Goal: Task Accomplishment & Management: Use online tool/utility

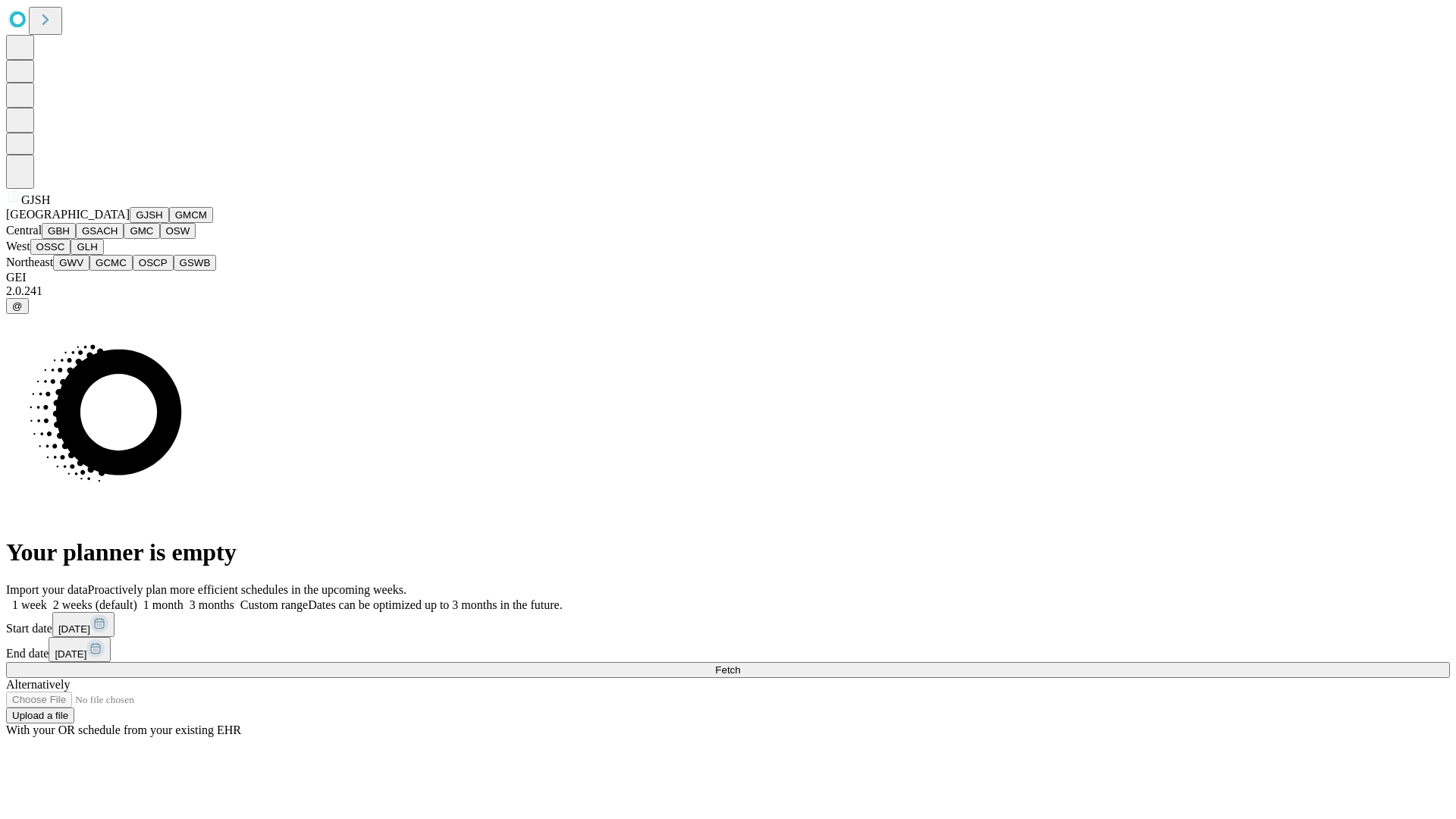
click at [130, 223] on button "GJSH" at bounding box center [149, 214] width 40 height 16
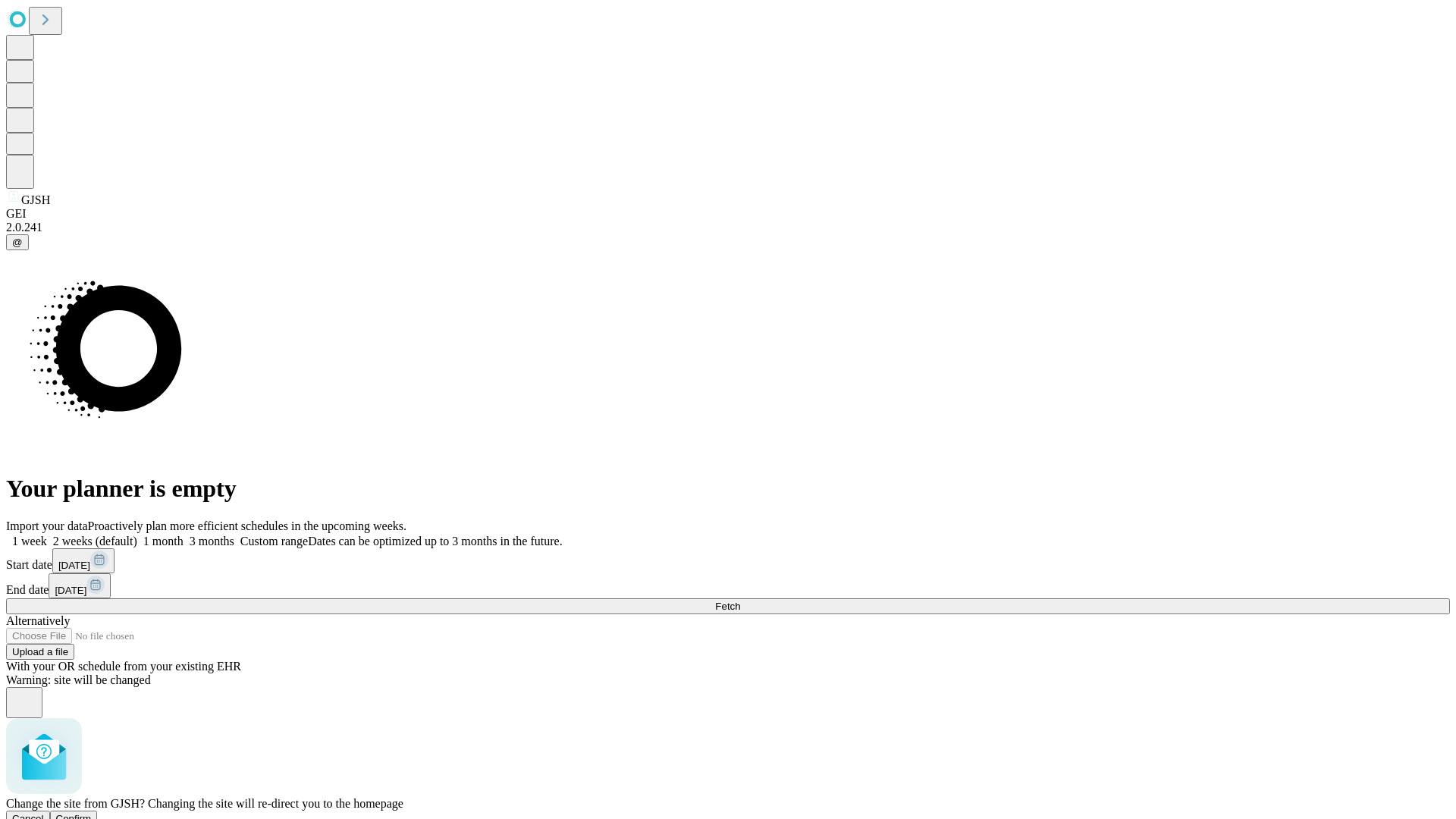
click at [92, 813] on span "Confirm" at bounding box center [74, 819] width 36 height 12
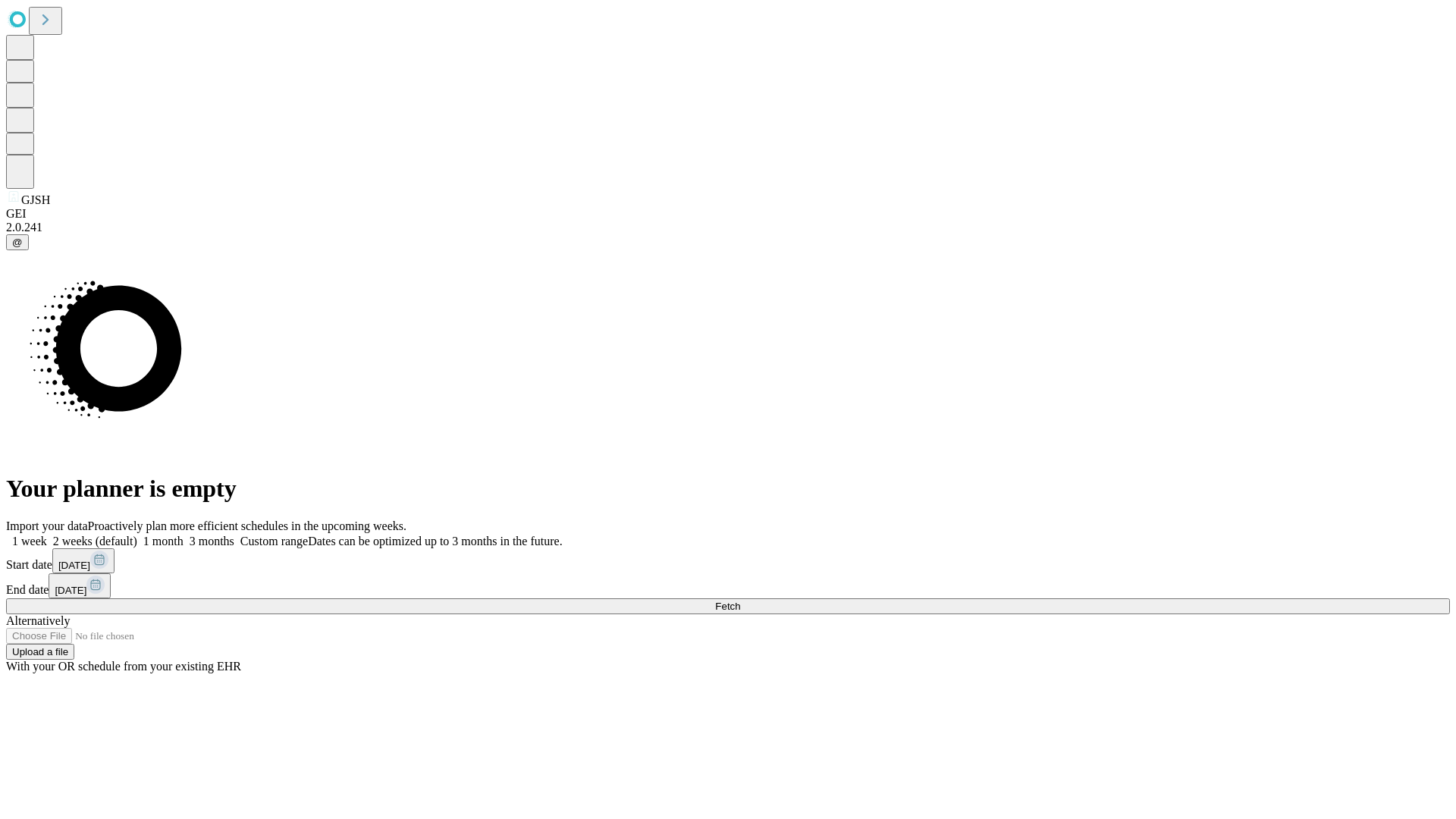
click at [183, 535] on label "1 month" at bounding box center [160, 541] width 47 height 13
click at [741, 601] on span "Fetch" at bounding box center [728, 606] width 25 height 12
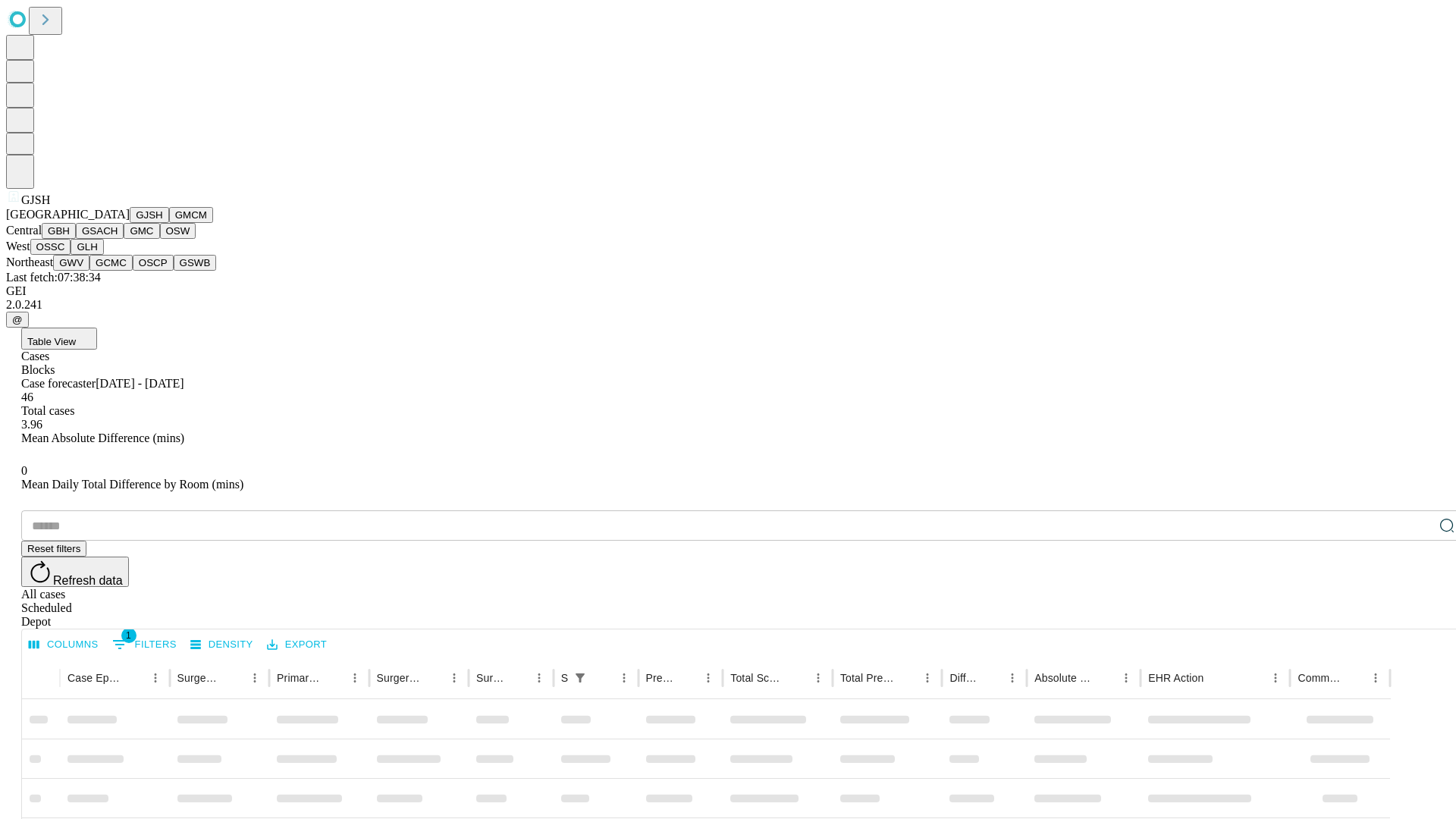
click at [169, 223] on button "GMCM" at bounding box center [190, 214] width 44 height 16
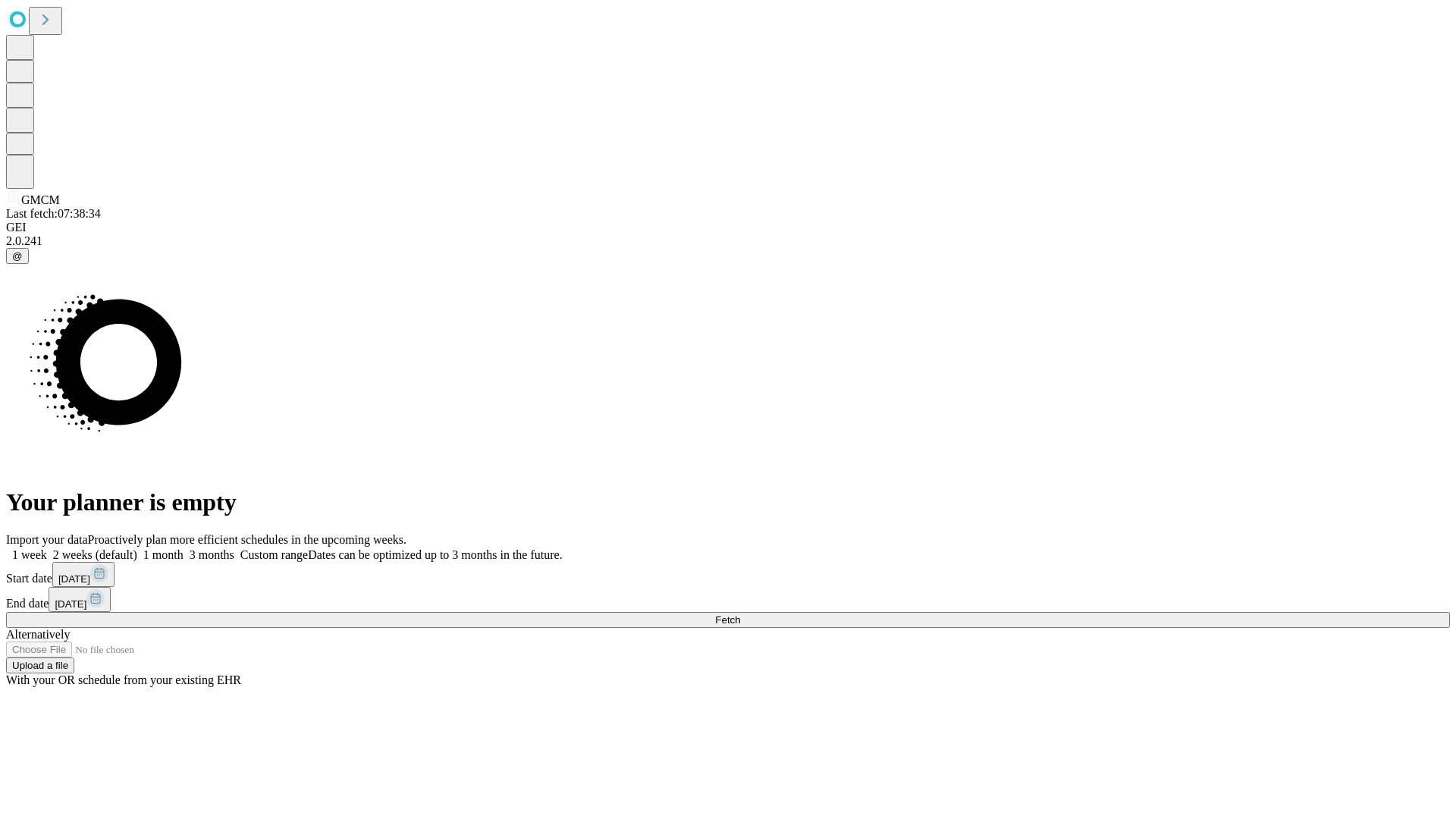
click at [183, 548] on label "1 month" at bounding box center [160, 554] width 47 height 13
click at [741, 614] on span "Fetch" at bounding box center [728, 620] width 25 height 12
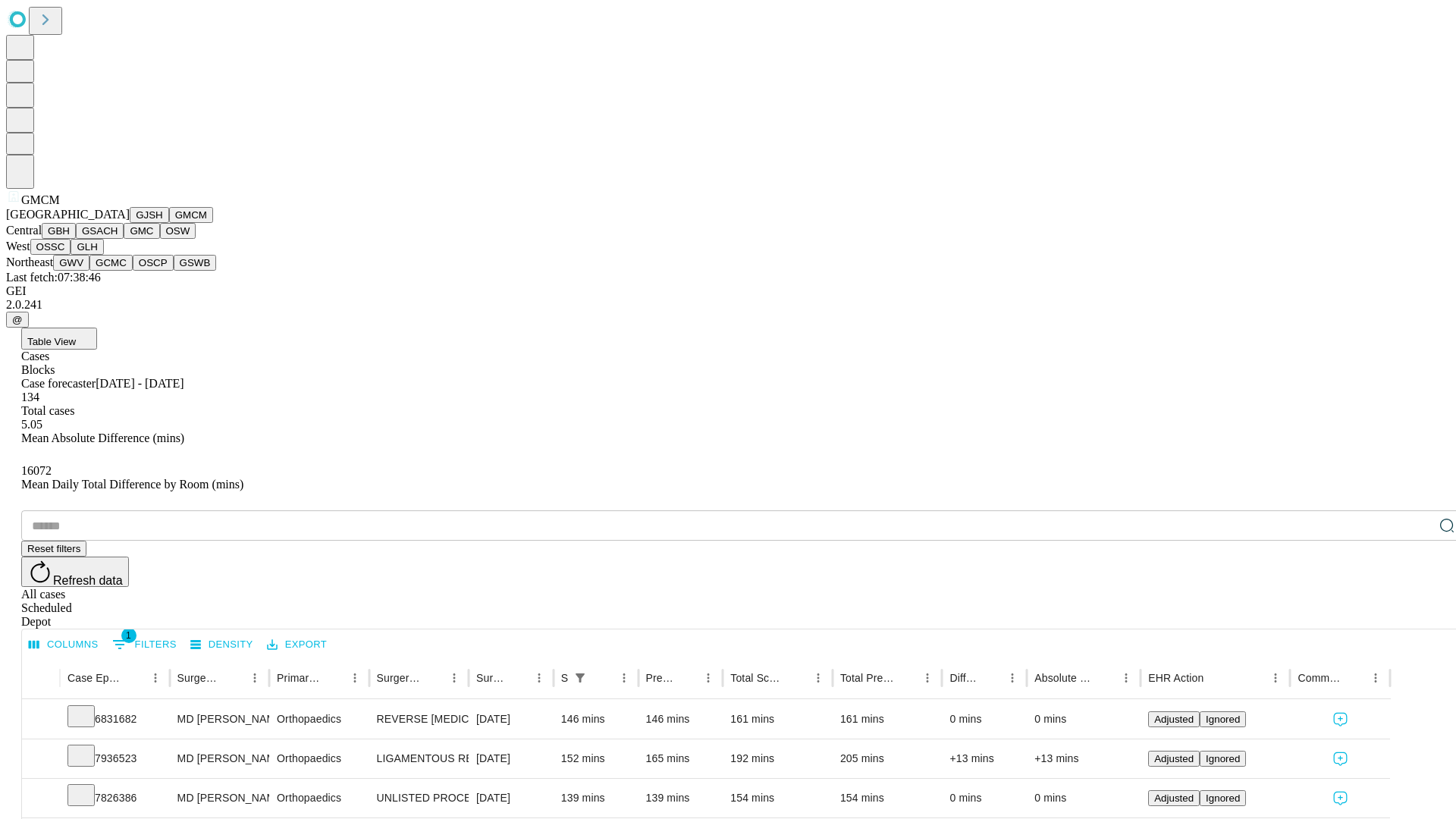
click at [76, 239] on button "GBH" at bounding box center [58, 231] width 34 height 16
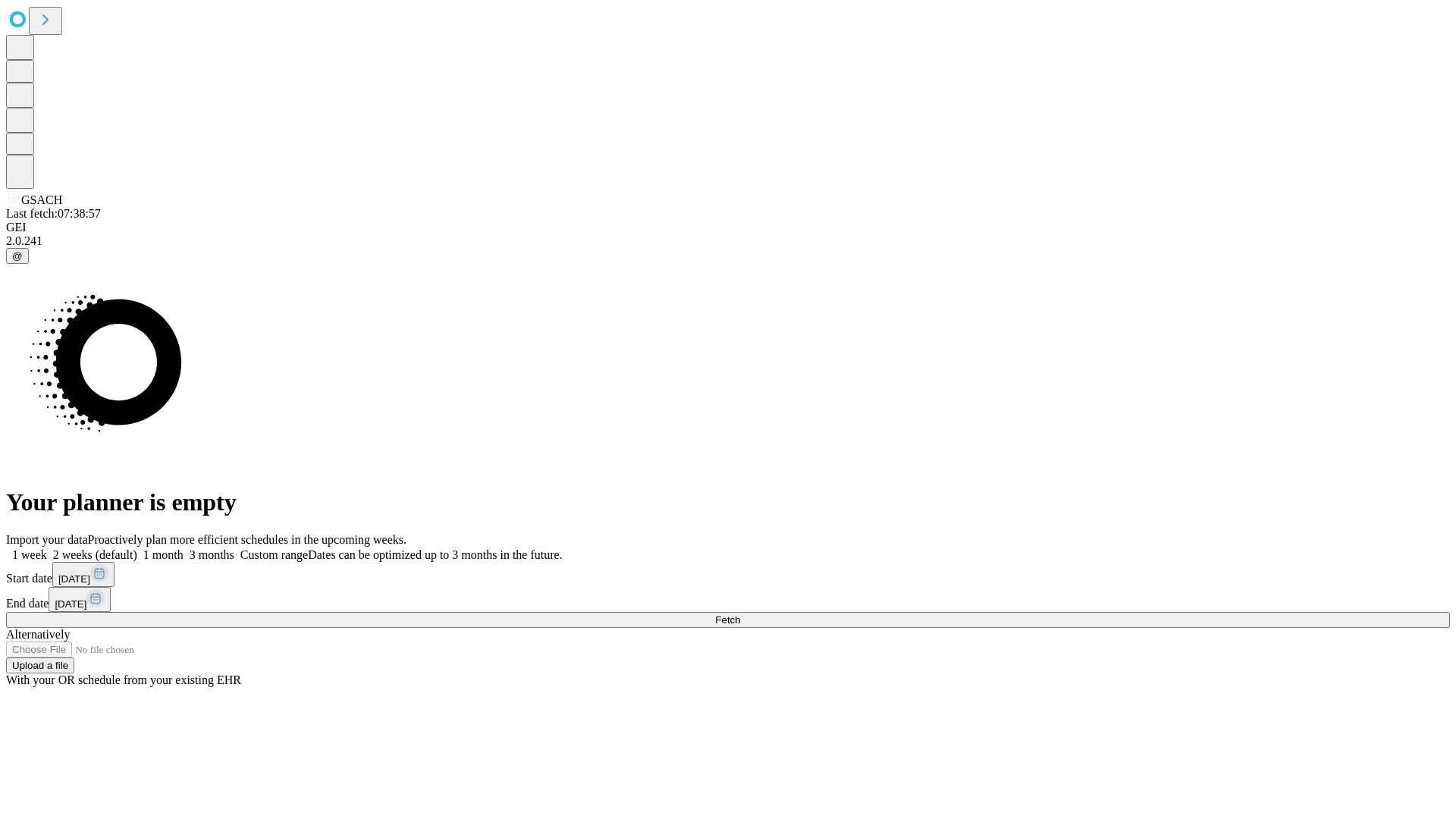
click at [183, 548] on label "1 month" at bounding box center [160, 554] width 47 height 13
click at [741, 614] on span "Fetch" at bounding box center [728, 620] width 25 height 12
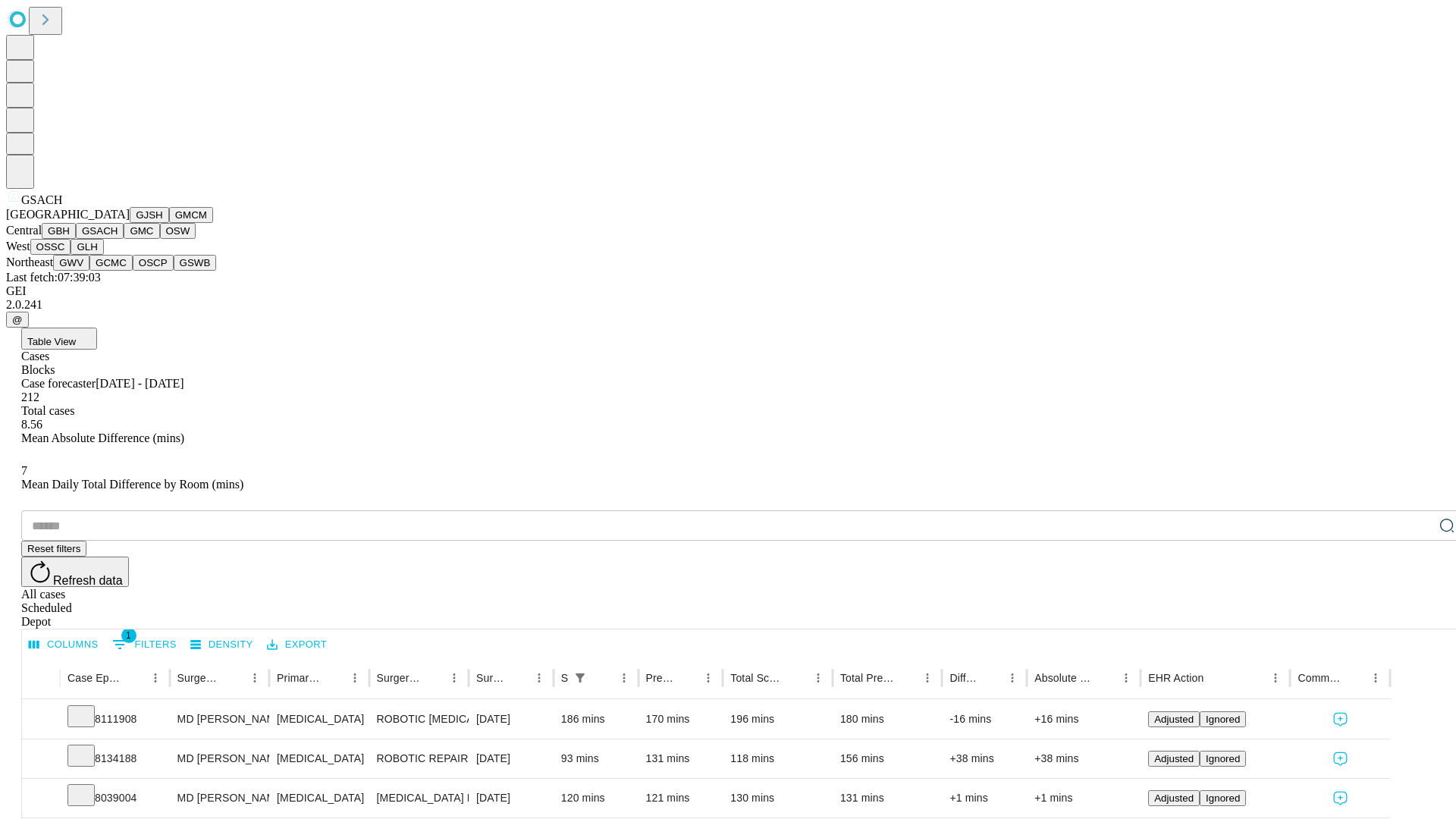
click at [123, 239] on button "GMC" at bounding box center [141, 231] width 36 height 16
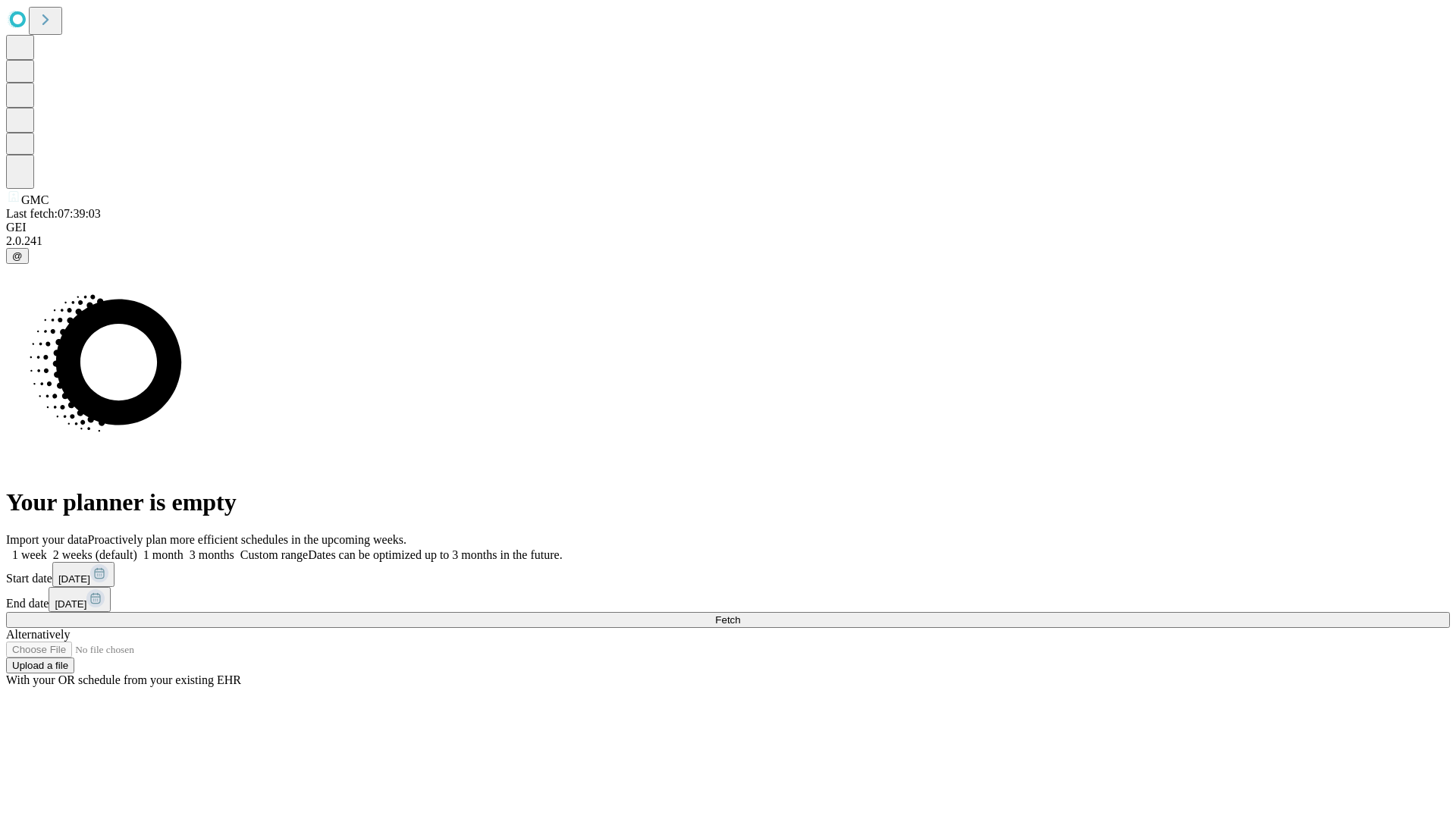
click at [183, 548] on label "1 month" at bounding box center [160, 554] width 47 height 13
click at [741, 614] on span "Fetch" at bounding box center [728, 620] width 25 height 12
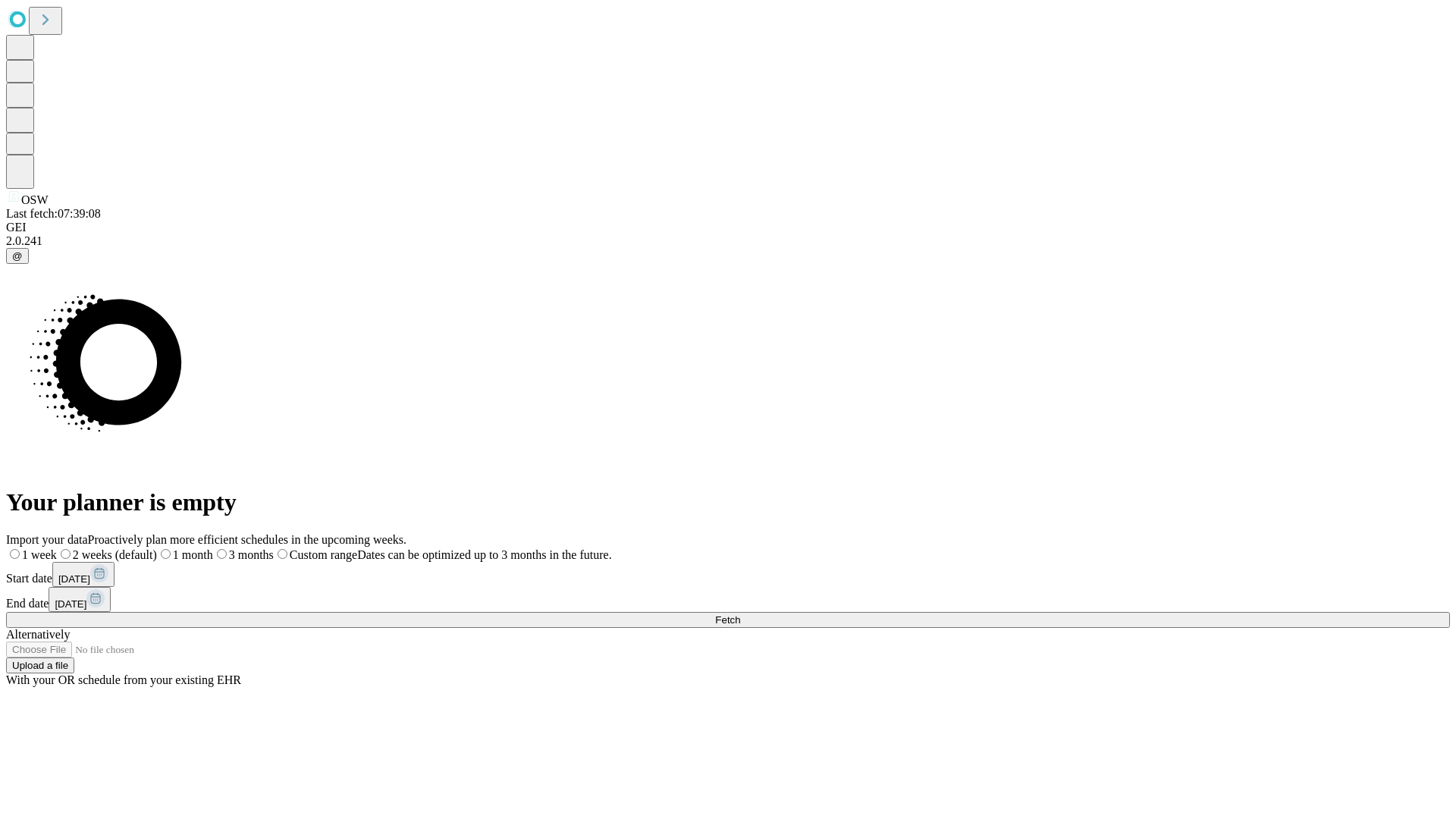
click at [214, 548] on label "1 month" at bounding box center [185, 554] width 56 height 13
click at [741, 614] on span "Fetch" at bounding box center [728, 620] width 25 height 12
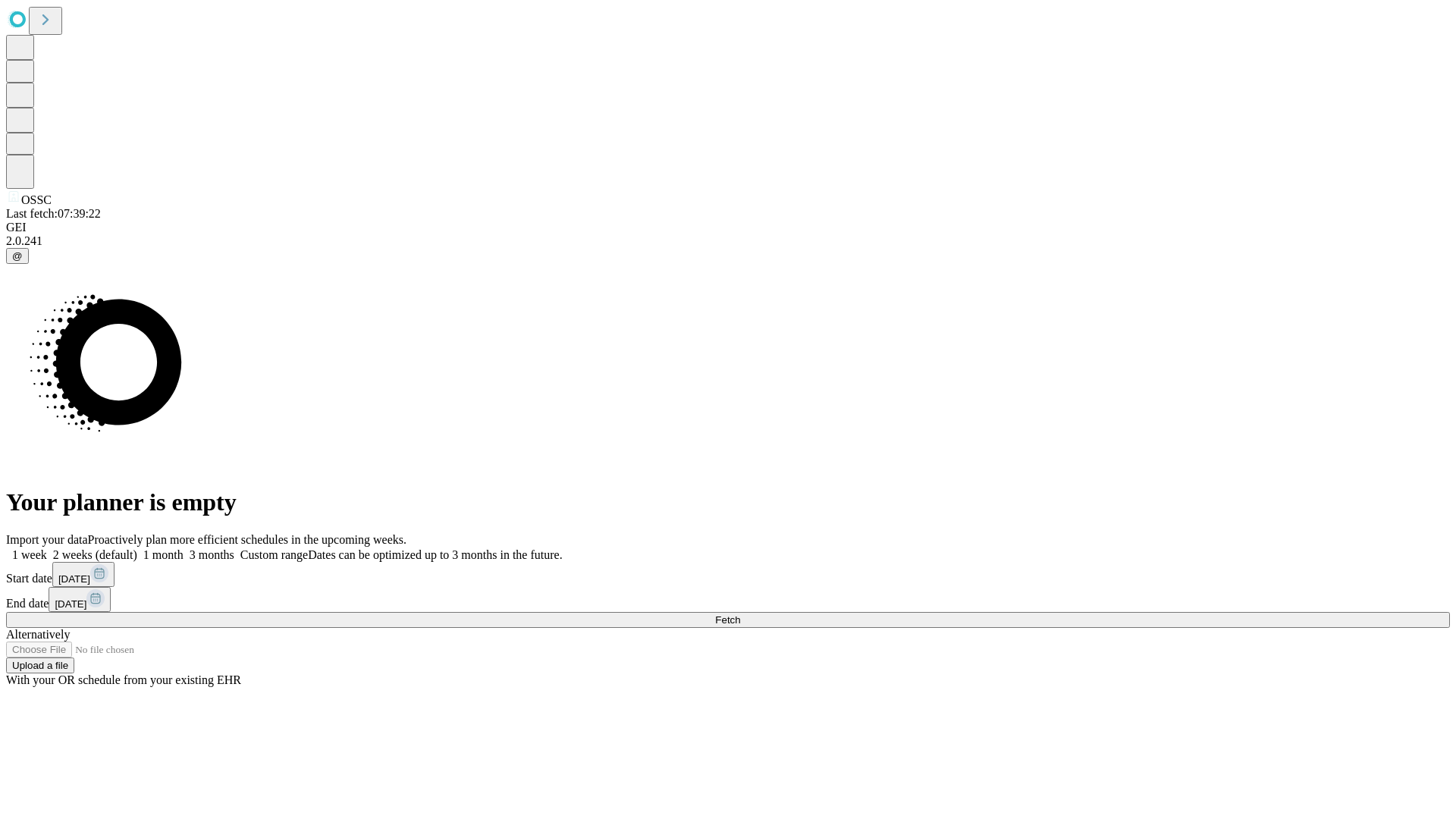
click at [183, 548] on label "1 month" at bounding box center [160, 554] width 47 height 13
click at [741, 614] on span "Fetch" at bounding box center [728, 620] width 25 height 12
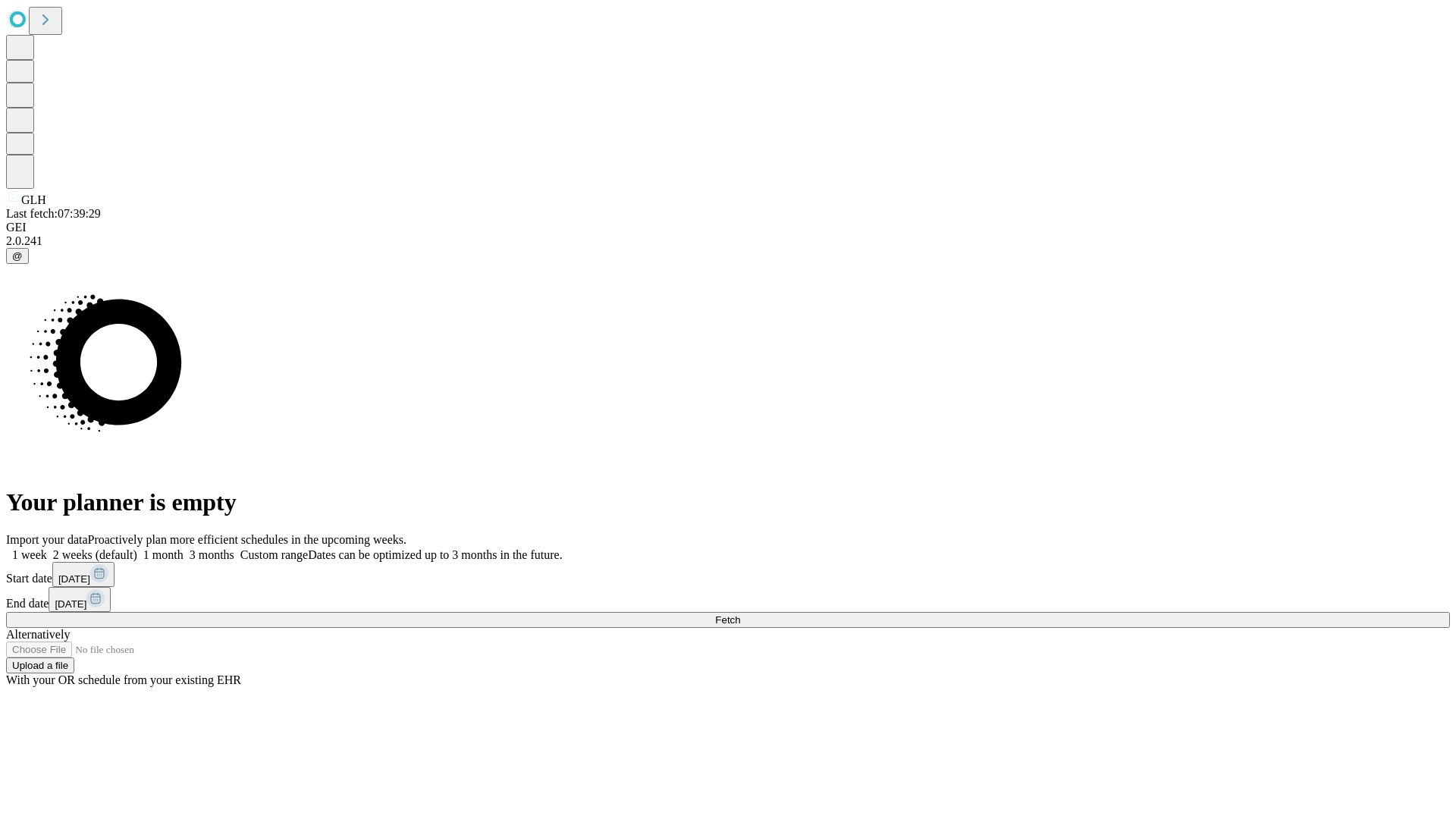
click at [183, 548] on label "1 month" at bounding box center [160, 554] width 47 height 13
click at [741, 614] on span "Fetch" at bounding box center [728, 620] width 25 height 12
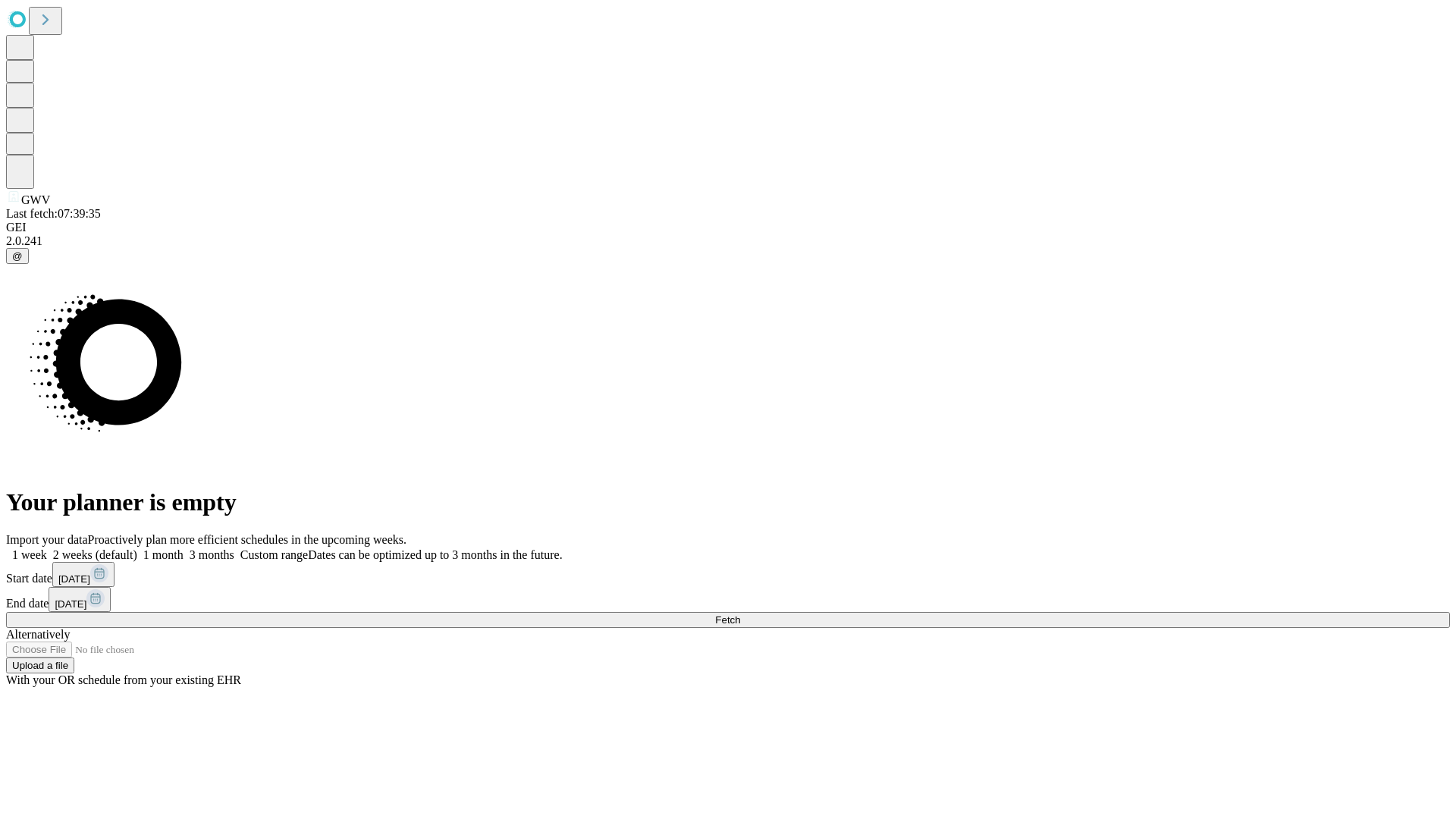
click at [741, 614] on span "Fetch" at bounding box center [728, 620] width 25 height 12
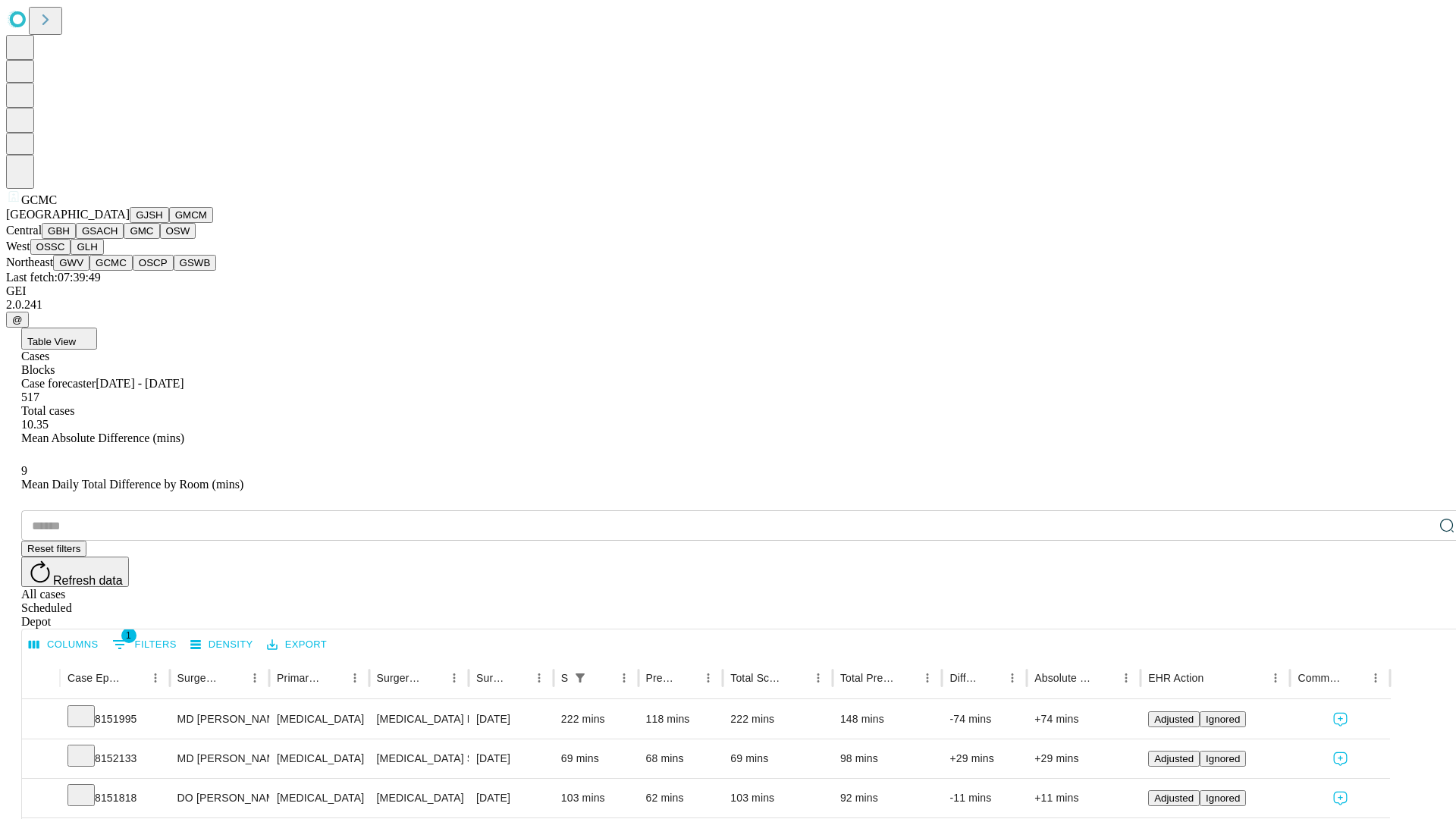
click at [133, 271] on button "OSCP" at bounding box center [153, 263] width 41 height 16
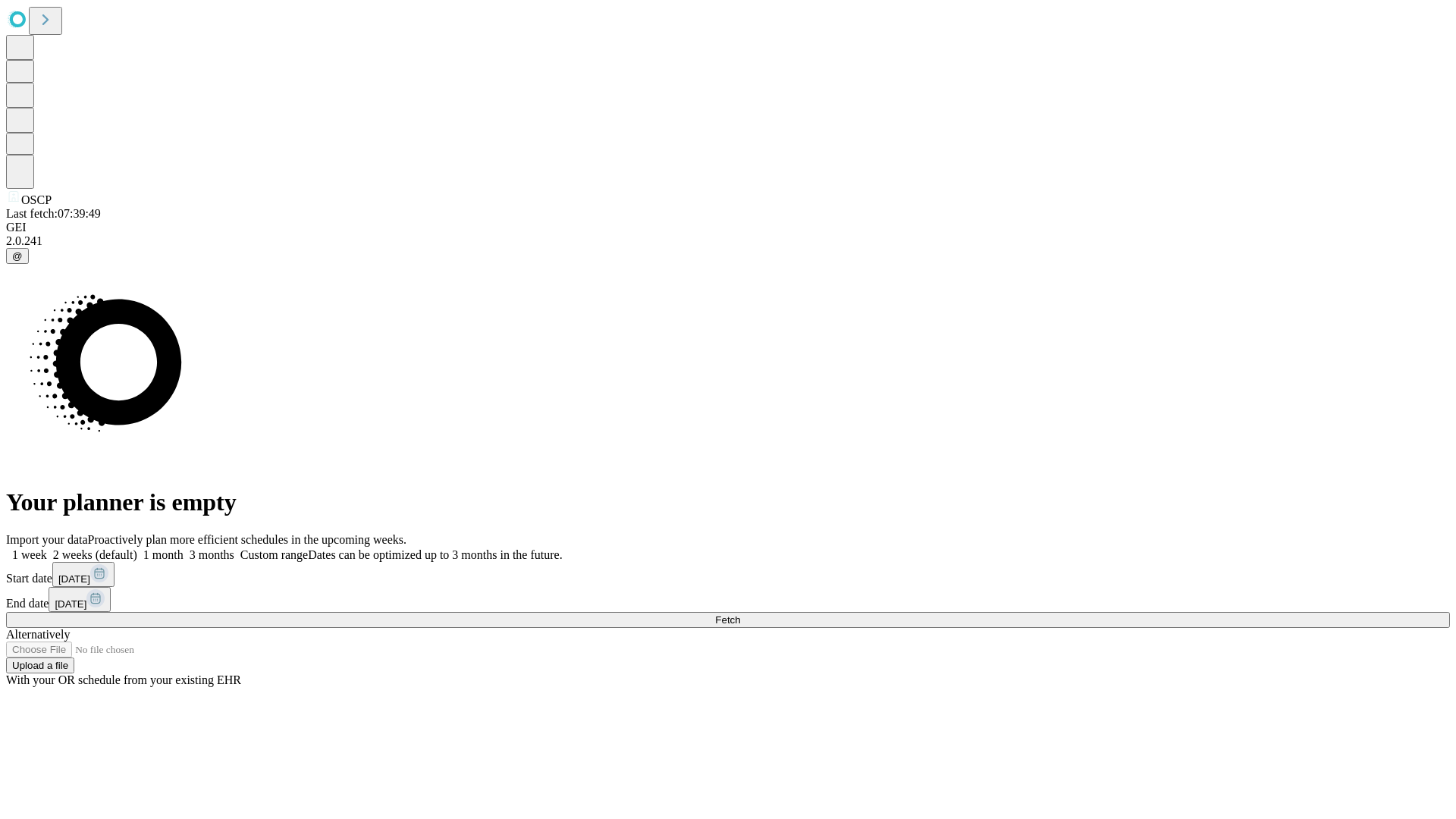
click at [183, 548] on label "1 month" at bounding box center [160, 554] width 47 height 13
click at [741, 614] on span "Fetch" at bounding box center [728, 620] width 25 height 12
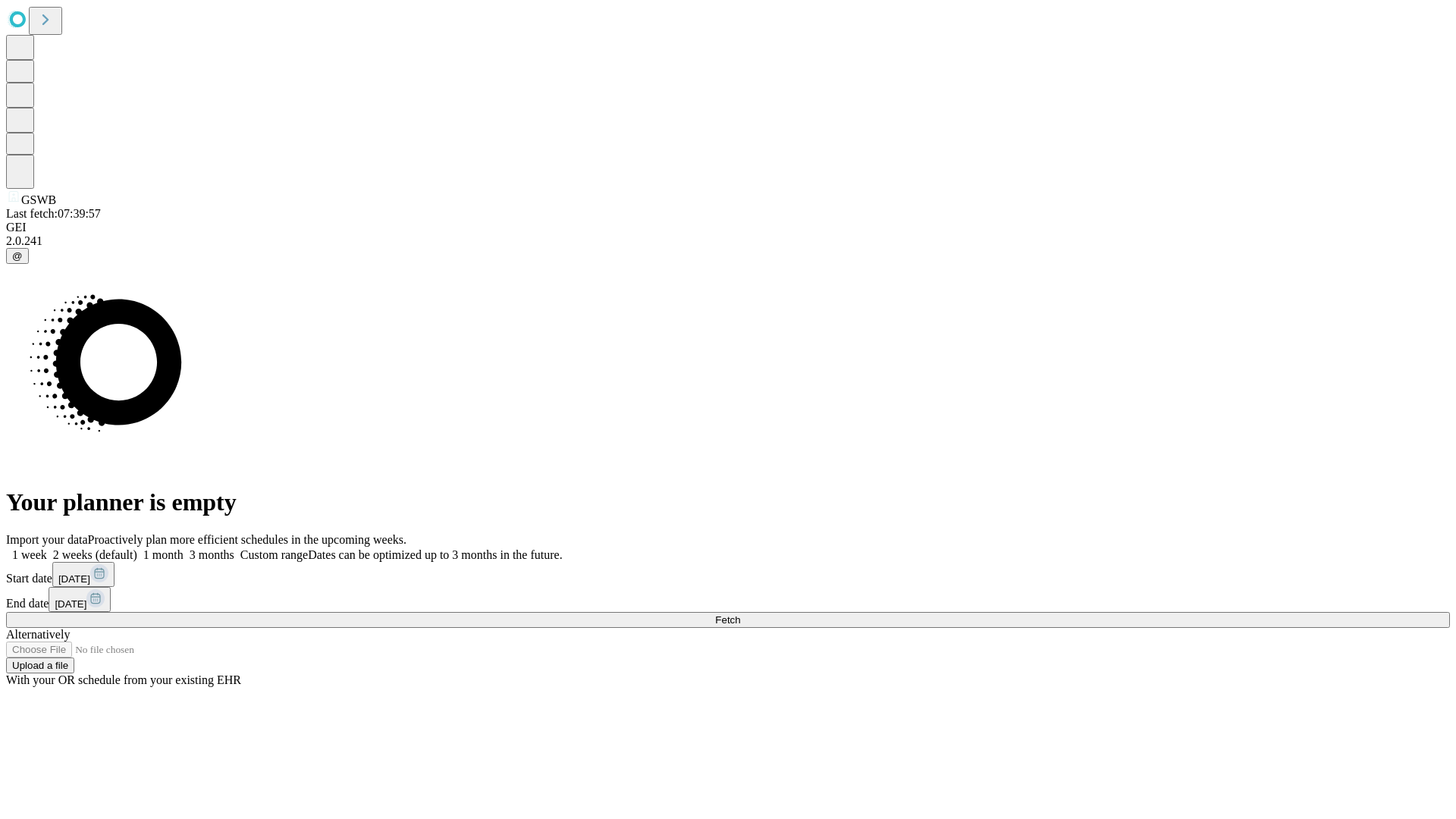
click at [741, 614] on span "Fetch" at bounding box center [728, 620] width 25 height 12
